Goal: Task Accomplishment & Management: Manage account settings

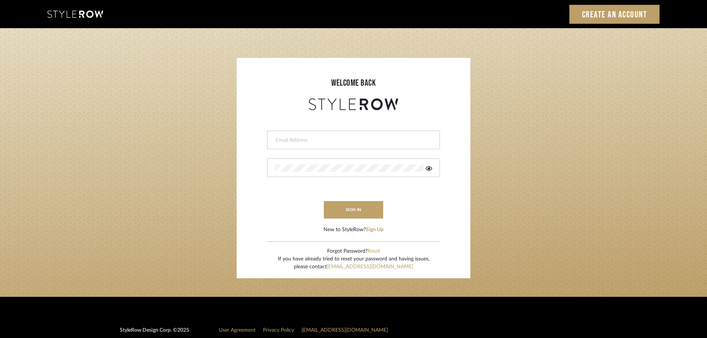
click at [283, 139] on input "email" at bounding box center [352, 140] width 155 height 7
click at [297, 137] on input "email" at bounding box center [347, 140] width 145 height 7
type input "persimmon.design@outlook.com"
click at [355, 212] on button "sign in" at bounding box center [353, 209] width 59 height 17
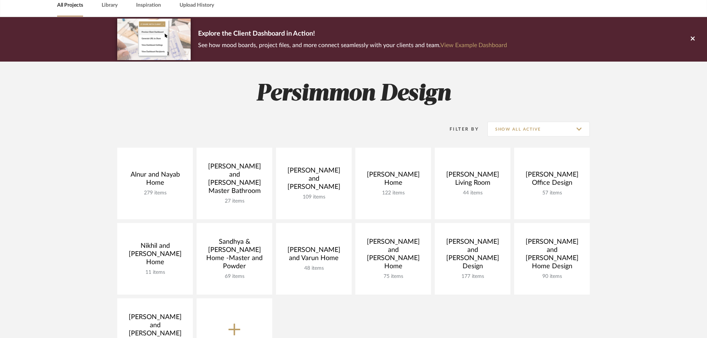
scroll to position [111, 0]
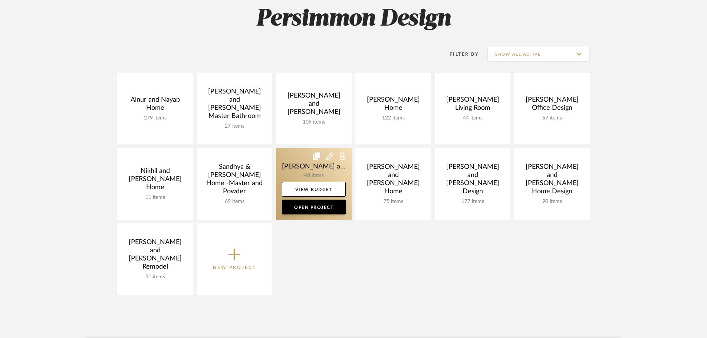
click at [303, 165] on link at bounding box center [314, 184] width 76 height 72
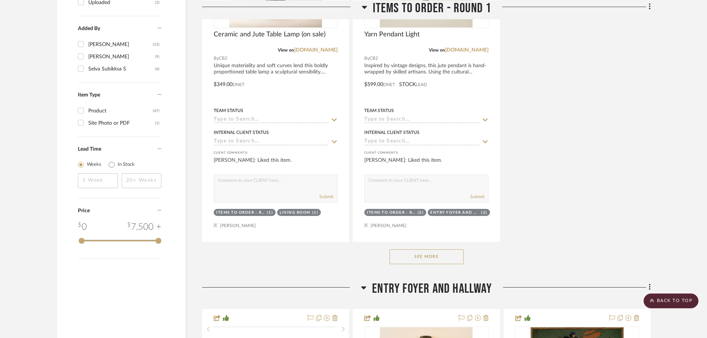
scroll to position [1113, 0]
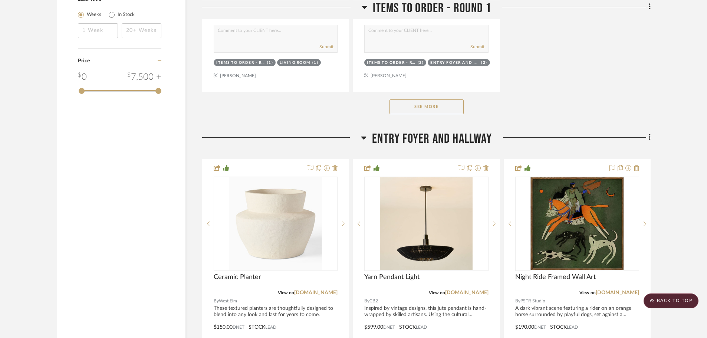
click at [412, 99] on button "See More" at bounding box center [426, 106] width 74 height 15
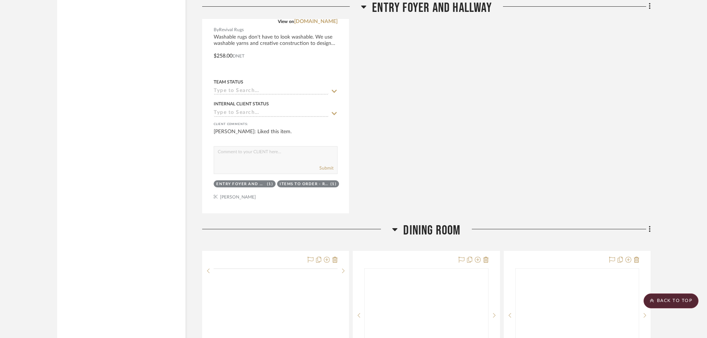
scroll to position [3858, 0]
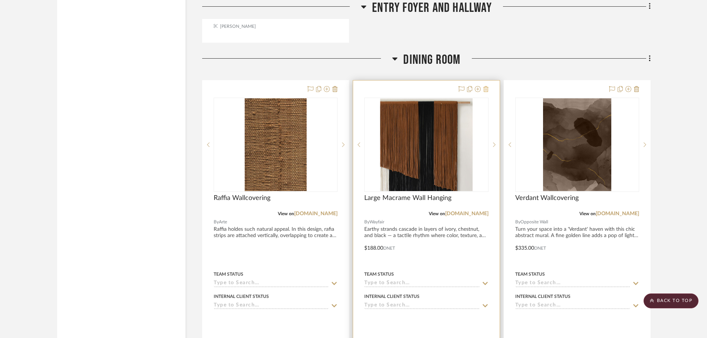
click at [485, 86] on icon at bounding box center [485, 89] width 5 height 6
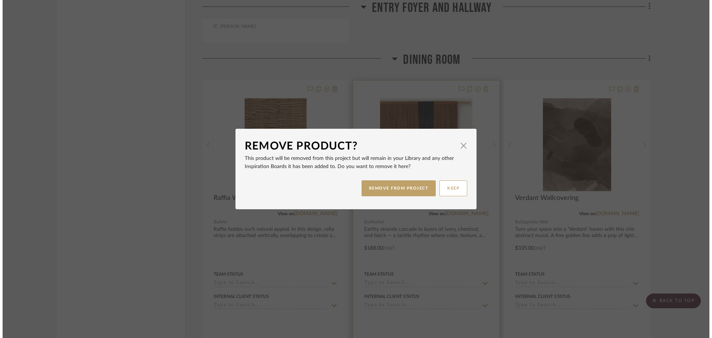
scroll to position [0, 0]
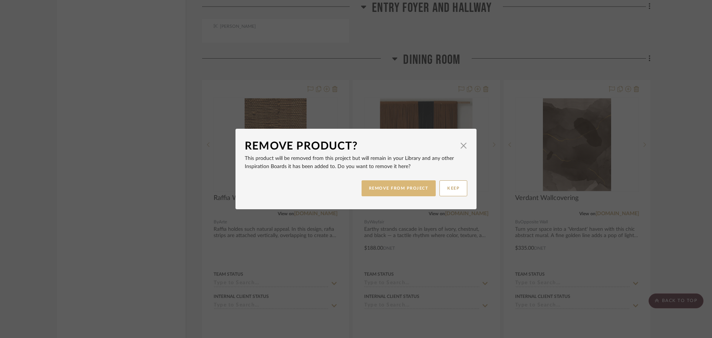
click at [390, 190] on button "REMOVE FROM PROJECT" at bounding box center [399, 188] width 75 height 16
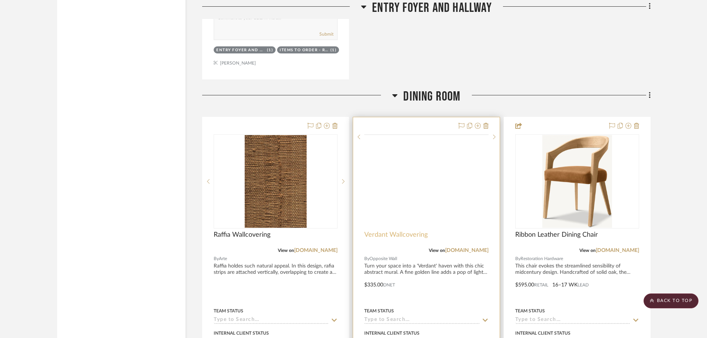
scroll to position [3821, 0]
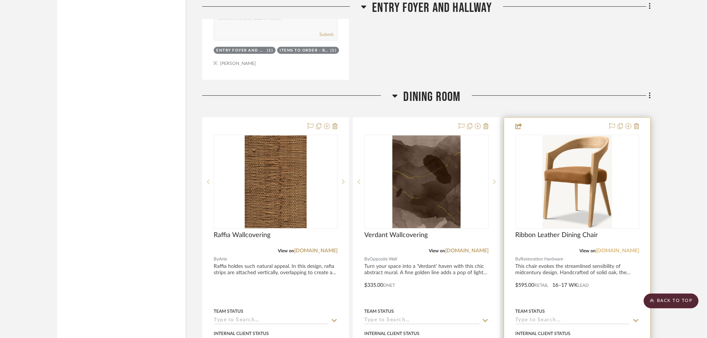
click at [634, 248] on link "rh.com" at bounding box center [617, 250] width 43 height 5
click at [563, 145] on img "0" at bounding box center [577, 181] width 70 height 93
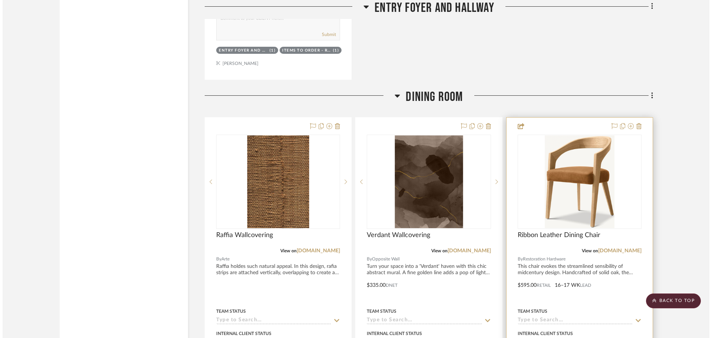
scroll to position [0, 0]
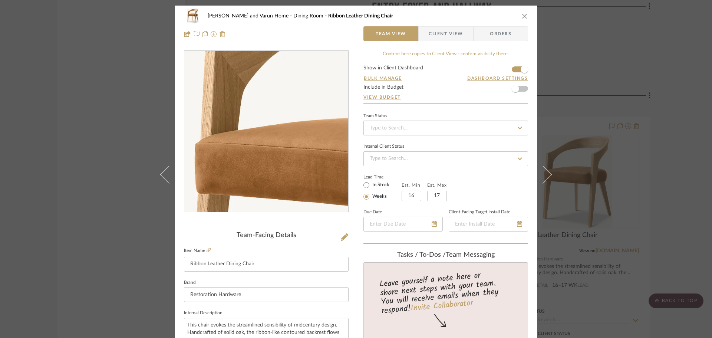
click at [224, 109] on img "0" at bounding box center [266, 131] width 121 height 161
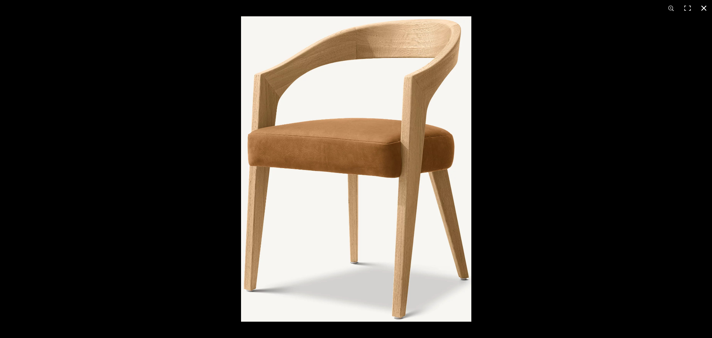
click at [704, 7] on button at bounding box center [704, 8] width 16 height 16
